Goal: Task Accomplishment & Management: Use online tool/utility

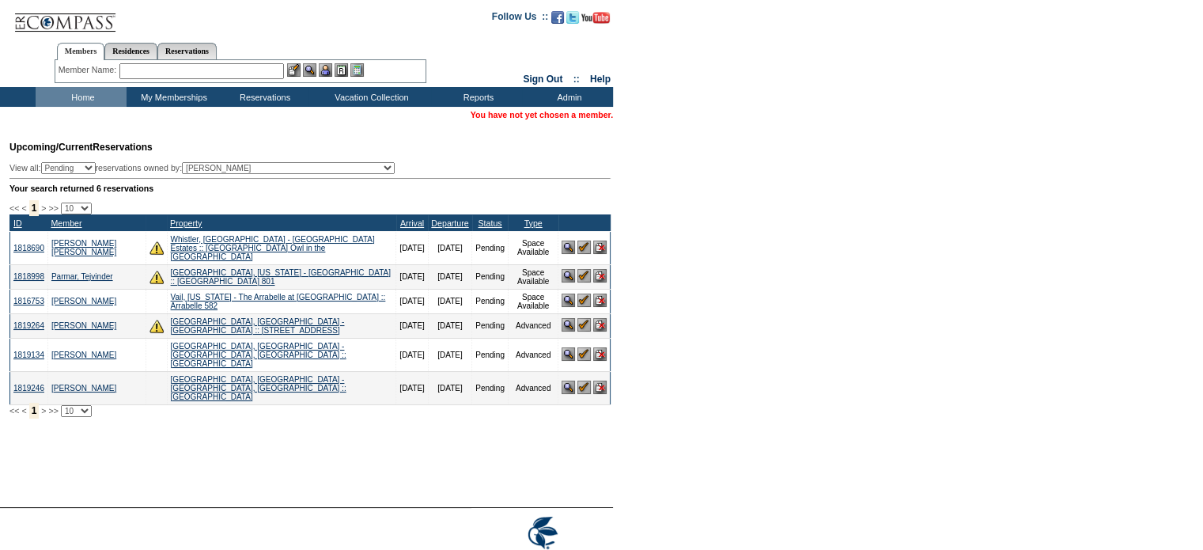
click at [161, 74] on input "text" at bounding box center [201, 71] width 164 height 16
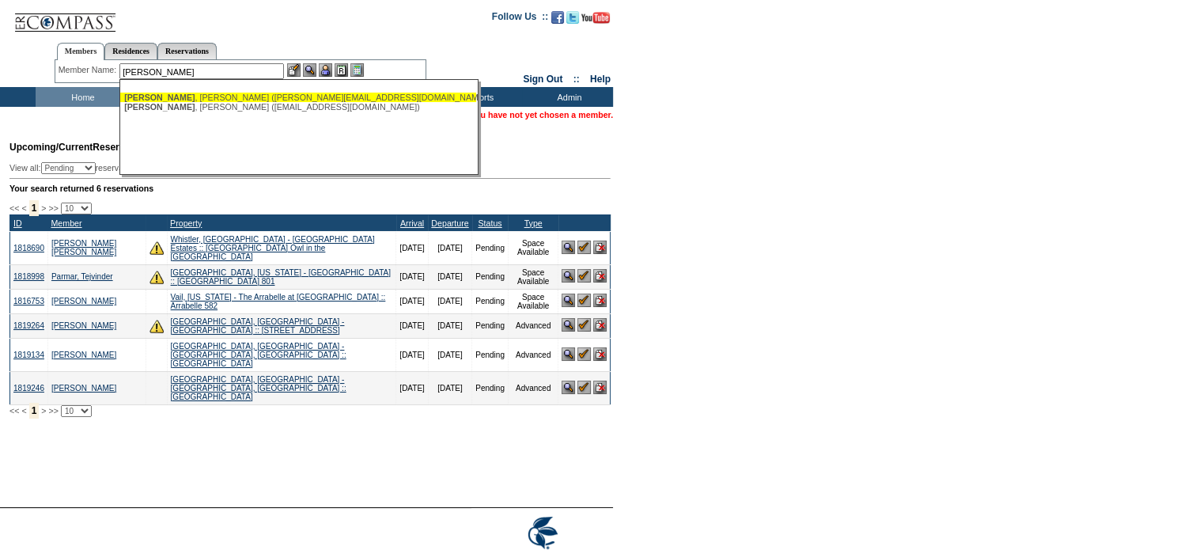
click at [180, 97] on div "[PERSON_NAME] ([PERSON_NAME][EMAIL_ADDRESS][DOMAIN_NAME])" at bounding box center [298, 97] width 348 height 9
type input "[PERSON_NAME] ([PERSON_NAME][EMAIL_ADDRESS][DOMAIN_NAME])"
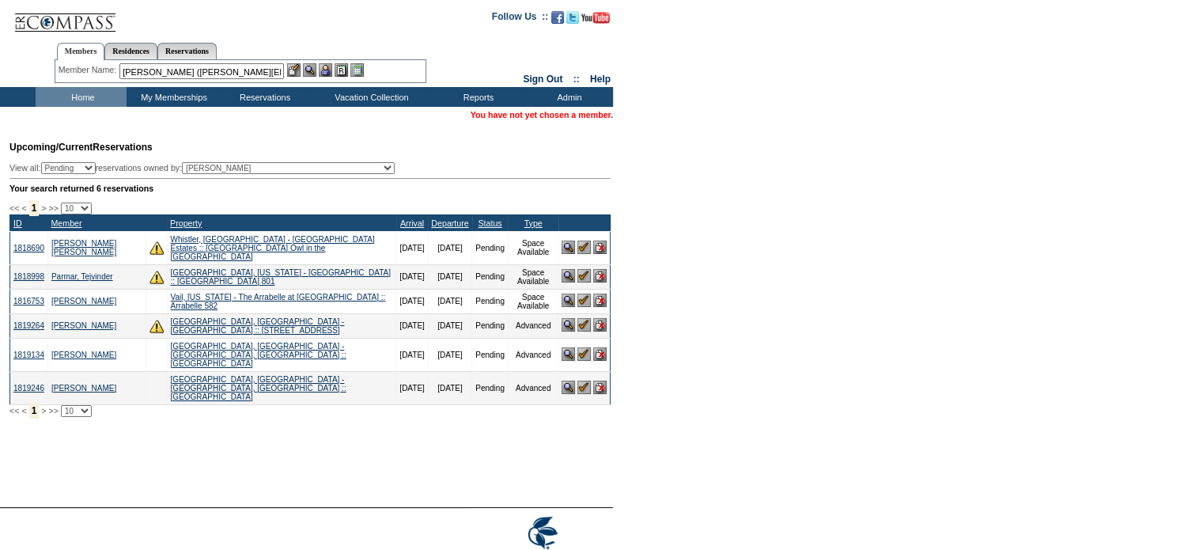
click at [326, 66] on img at bounding box center [325, 69] width 13 height 13
click at [310, 69] on img at bounding box center [309, 69] width 13 height 13
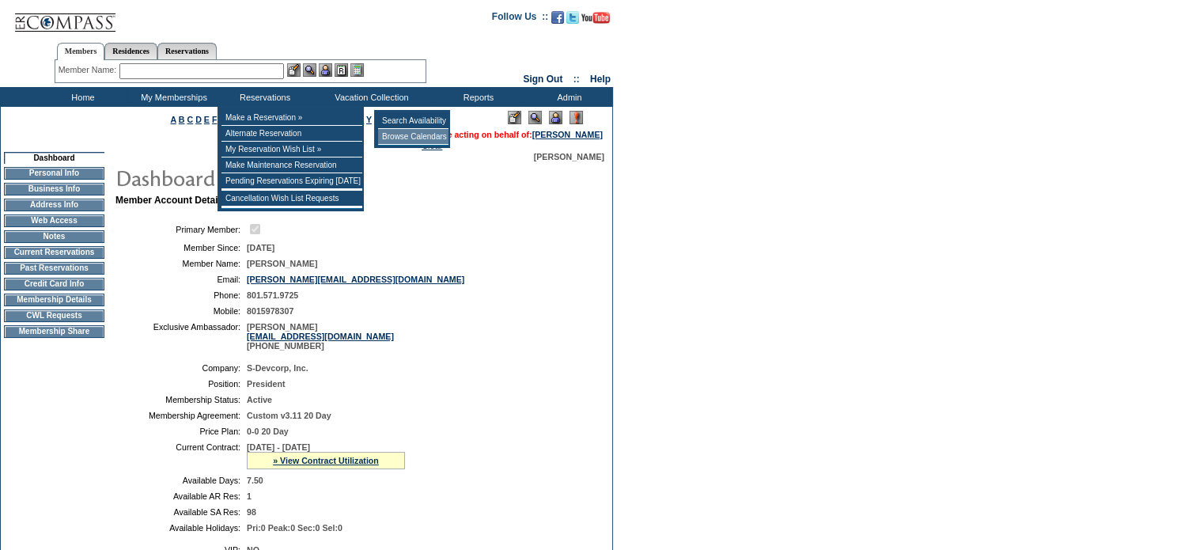
click at [393, 138] on td "Browse Calendars" at bounding box center [413, 137] width 70 height 16
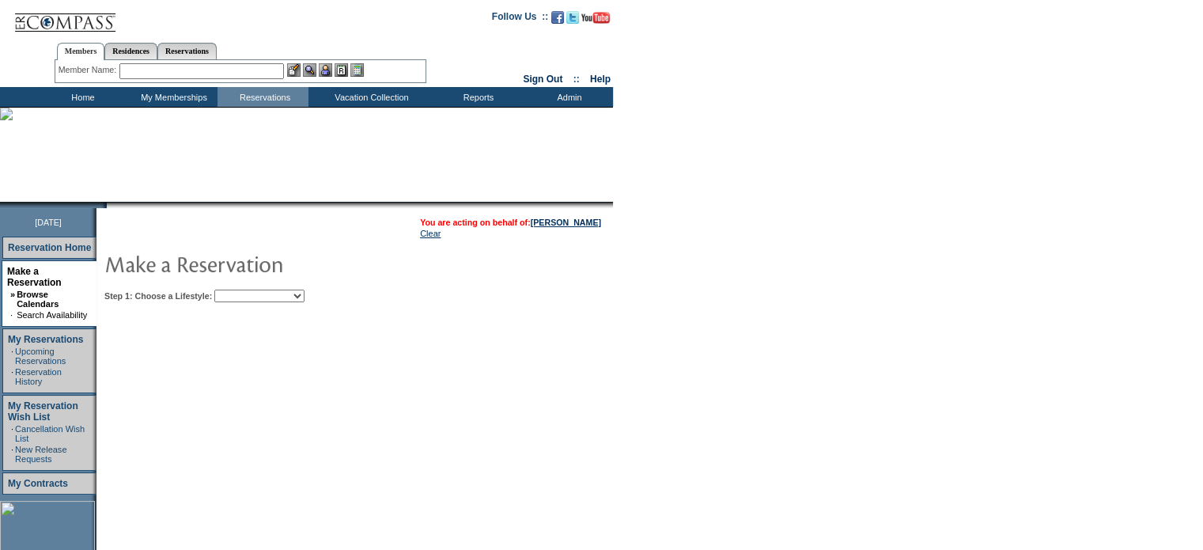
click at [304, 298] on select "My Favorites Beach Leisure Metropolitan Mountain OIAL for Adventure OIAL for Co…" at bounding box center [259, 295] width 90 height 13
select select "Beach"
click at [241, 289] on select "My Favorites Beach Leisure Metropolitan Mountain OIAL for Adventure OIAL for Co…" at bounding box center [259, 295] width 90 height 13
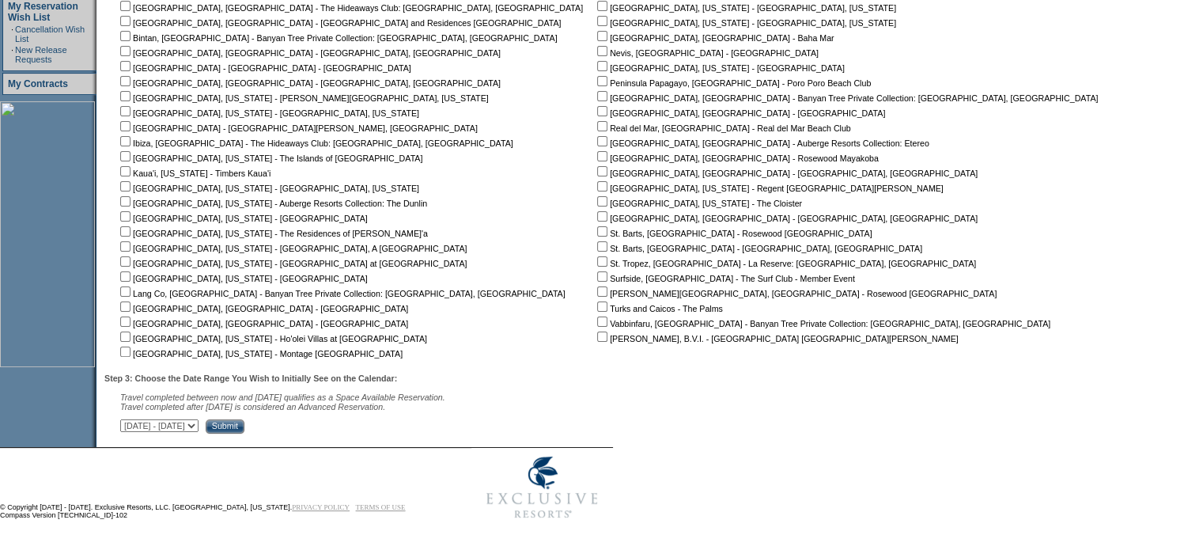
scroll to position [403, 0]
click at [597, 197] on input "checkbox" at bounding box center [602, 201] width 10 height 10
checkbox input "true"
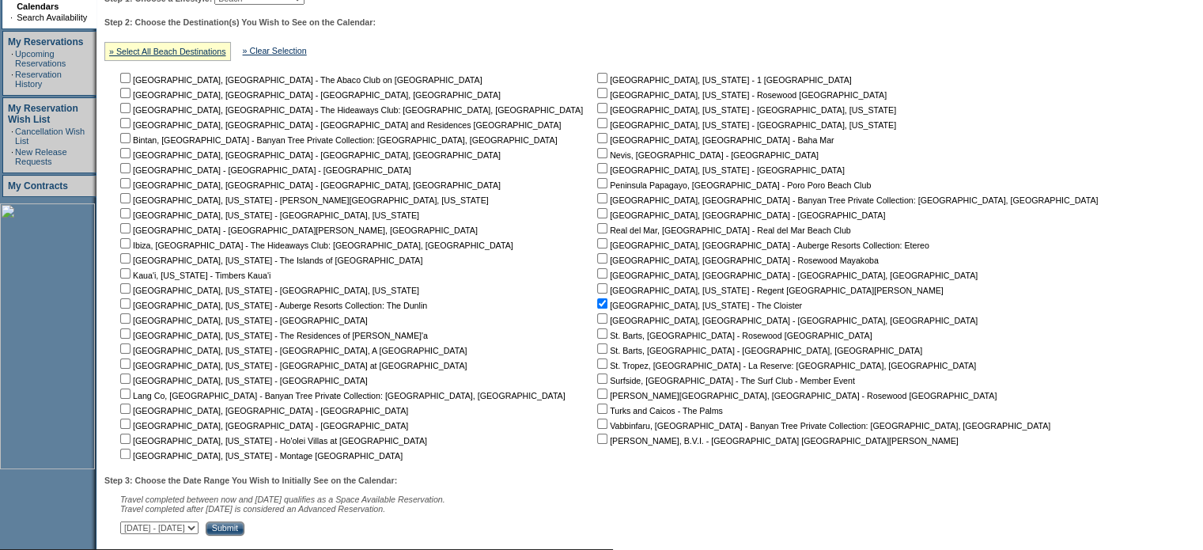
scroll to position [324, 0]
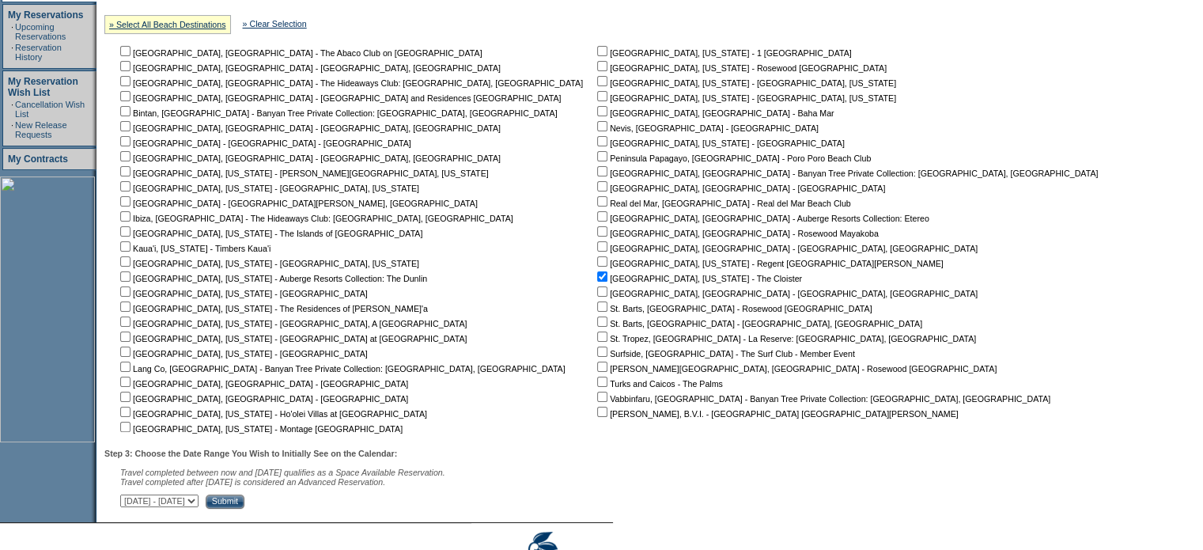
click at [597, 154] on input "checkbox" at bounding box center [602, 156] width 10 height 10
checkbox input "true"
click at [130, 202] on input "checkbox" at bounding box center [125, 201] width 10 height 10
checkbox input "true"
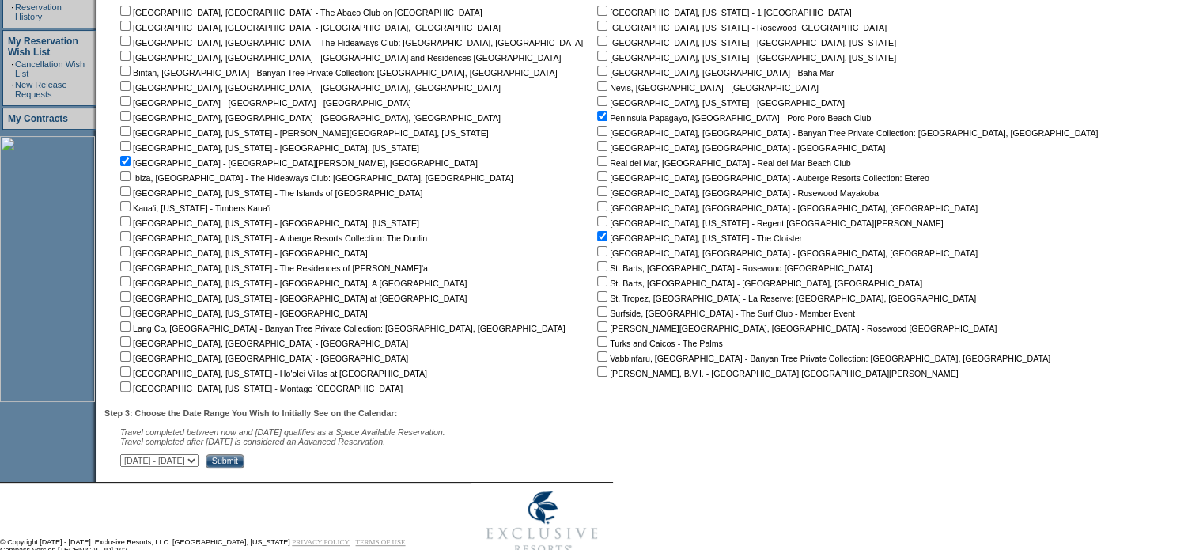
scroll to position [403, 0]
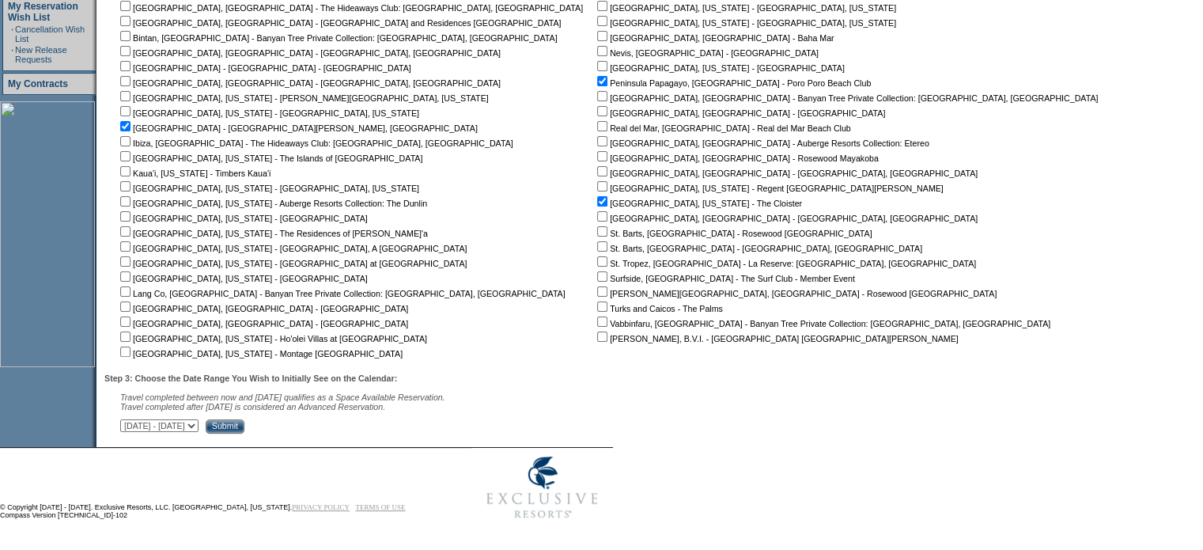
click at [244, 423] on input "Submit" at bounding box center [225, 426] width 39 height 14
